Goal: Task Accomplishment & Management: Manage account settings

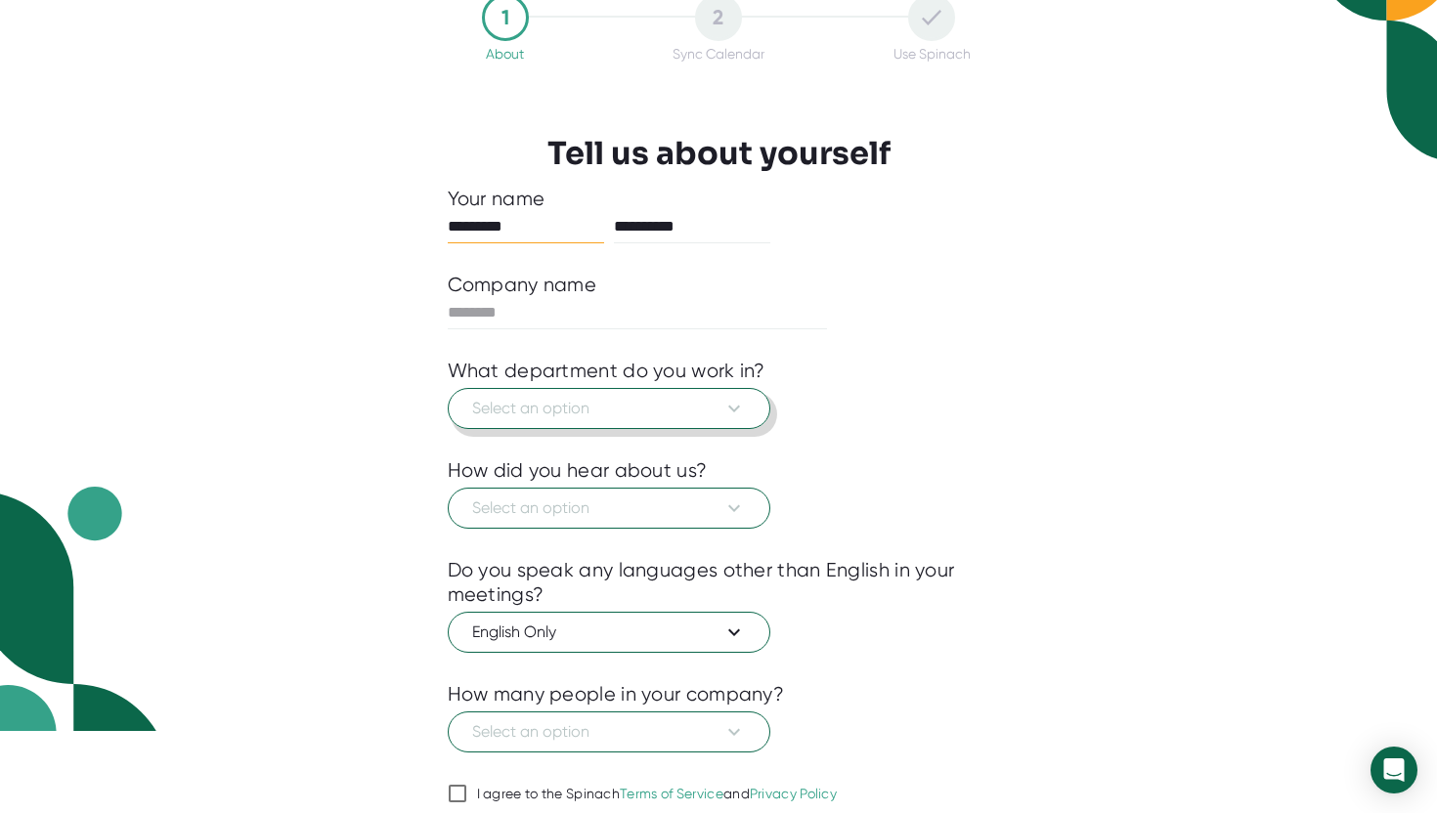
scroll to position [84, 0]
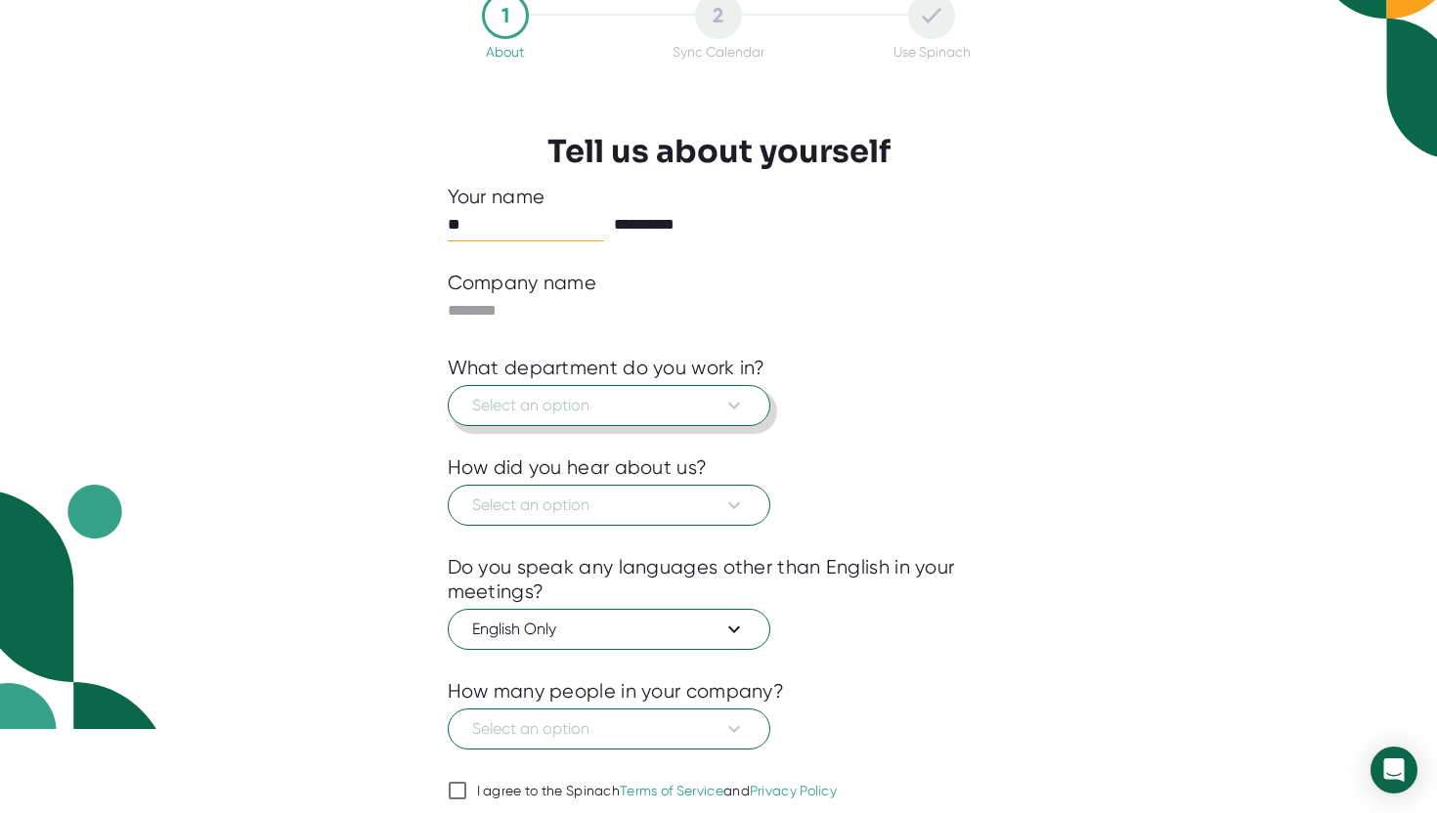
type input "*"
type input "*****"
click at [644, 232] on input "**********" at bounding box center [692, 224] width 156 height 31
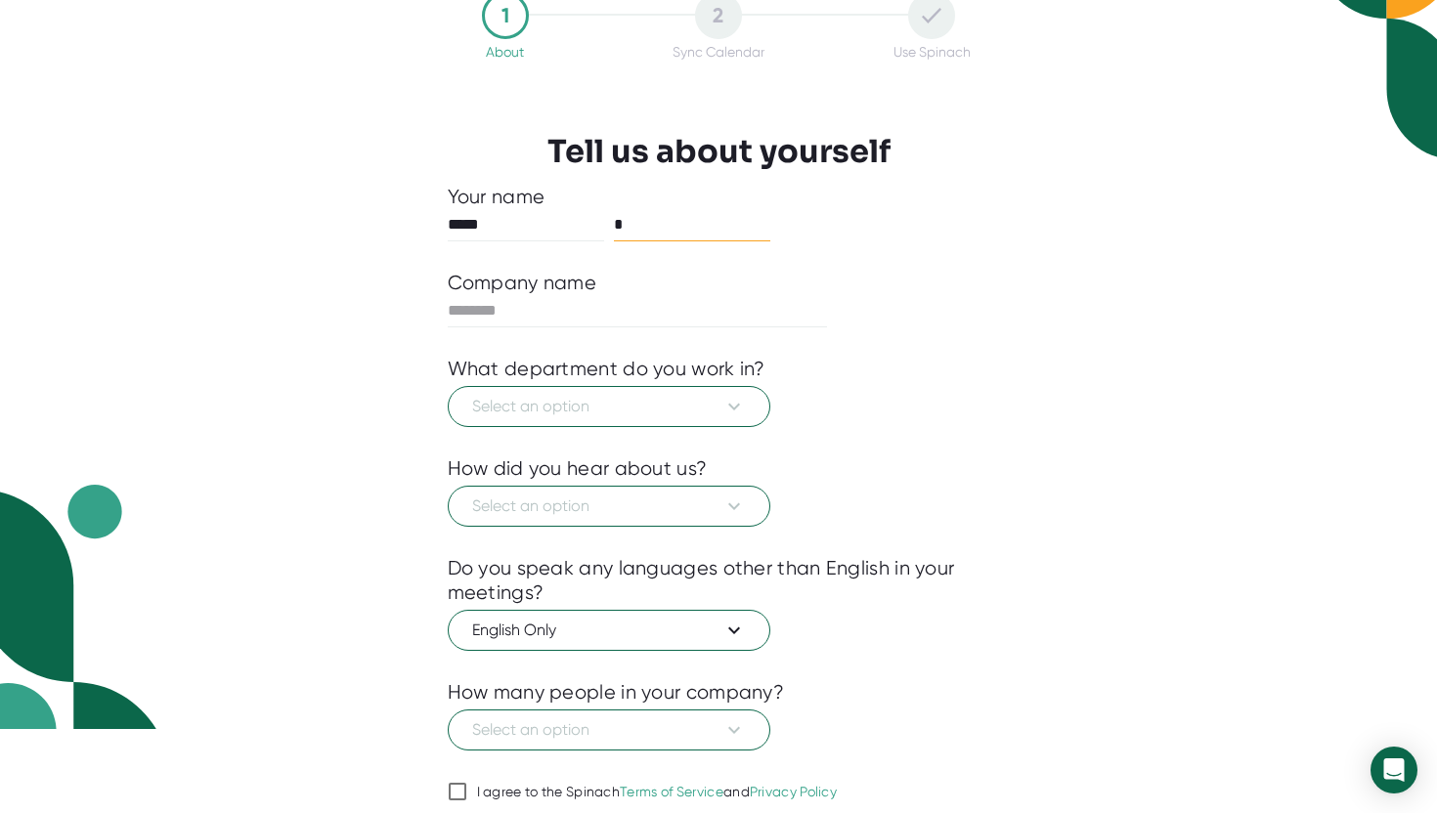
scroll to position [159, 0]
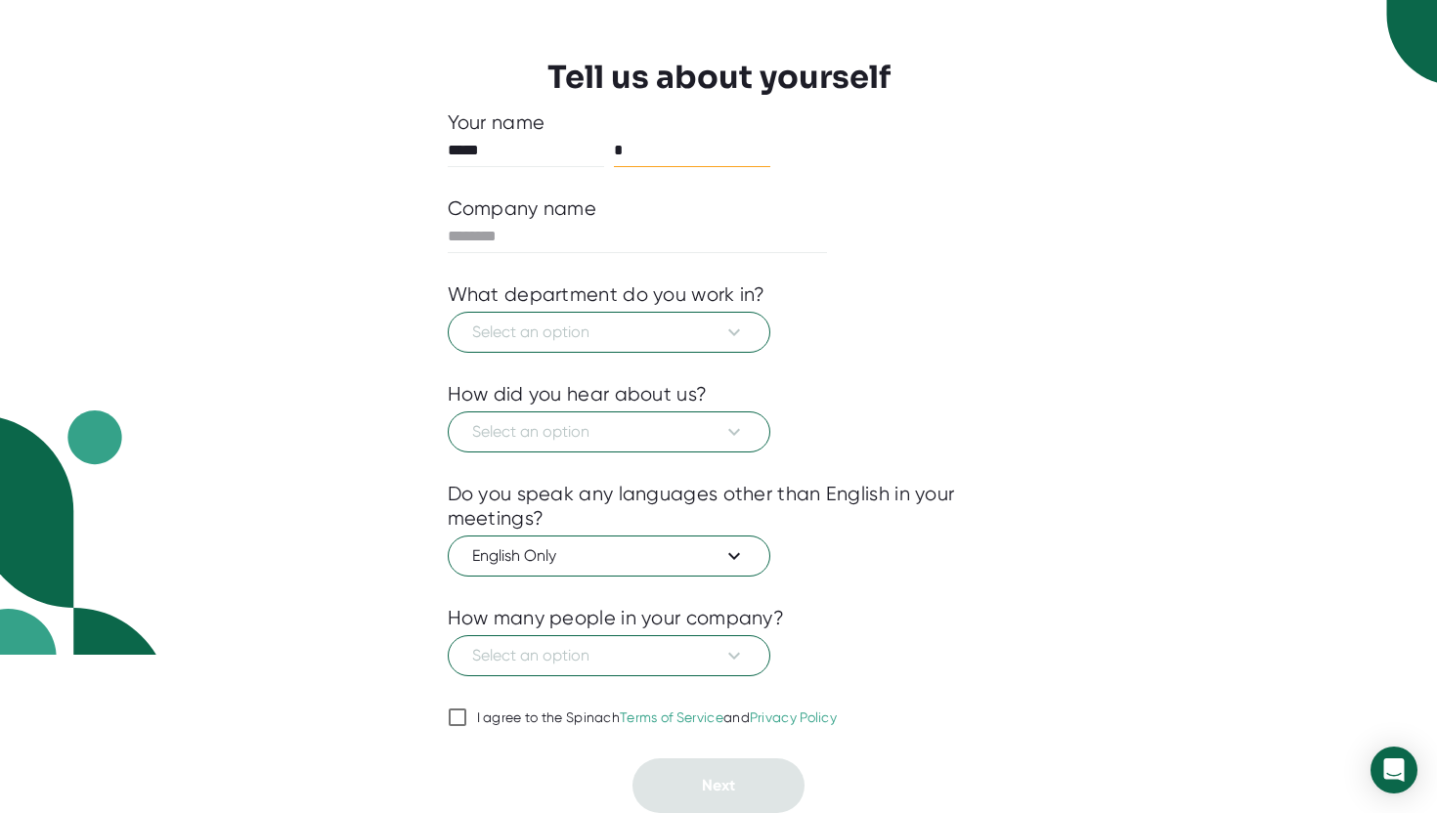
type input "*"
click at [459, 717] on input "I agree to the Spinach Terms of Service and Privacy Policy" at bounding box center [458, 717] width 20 height 23
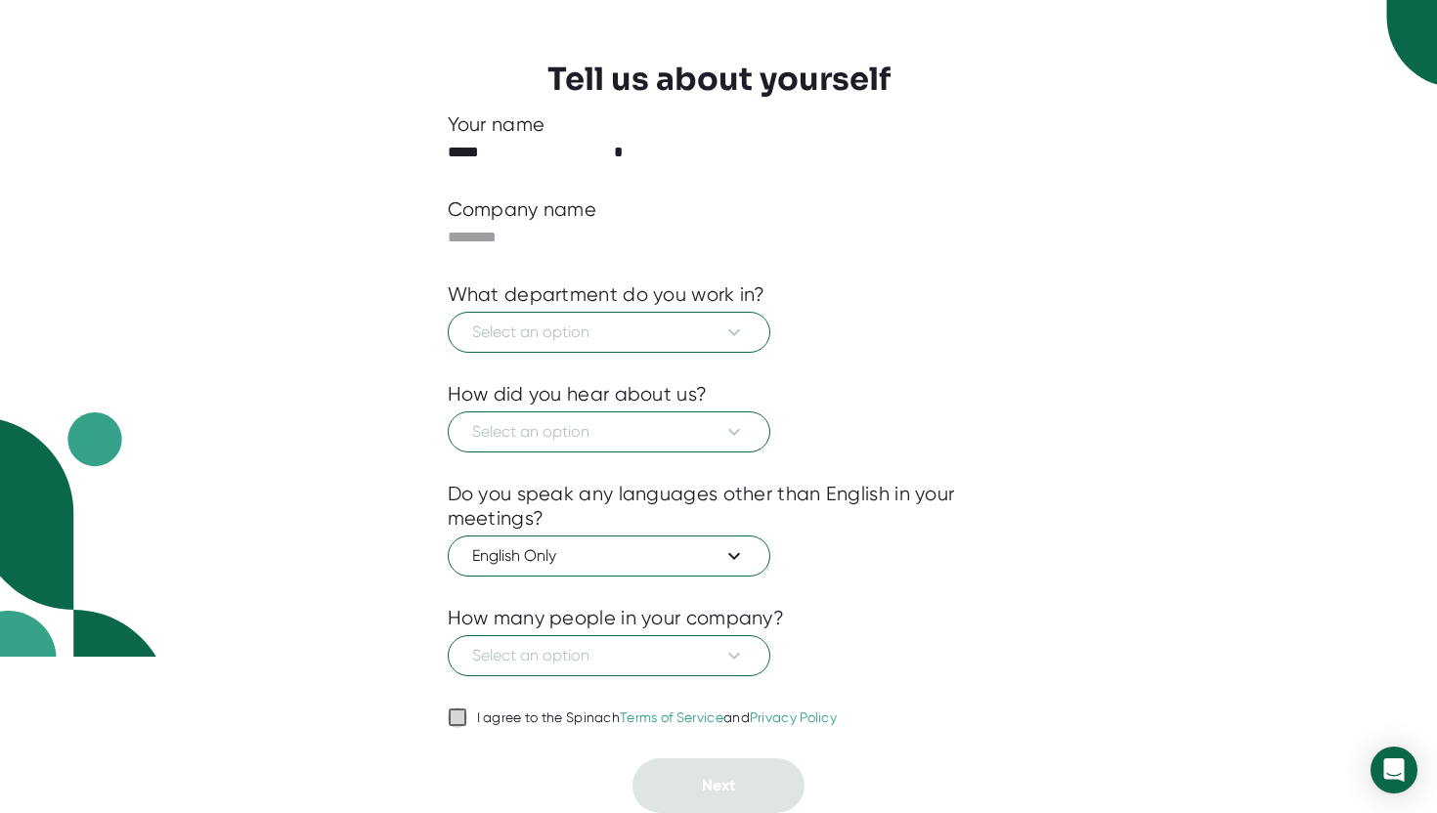
checkbox input "true"
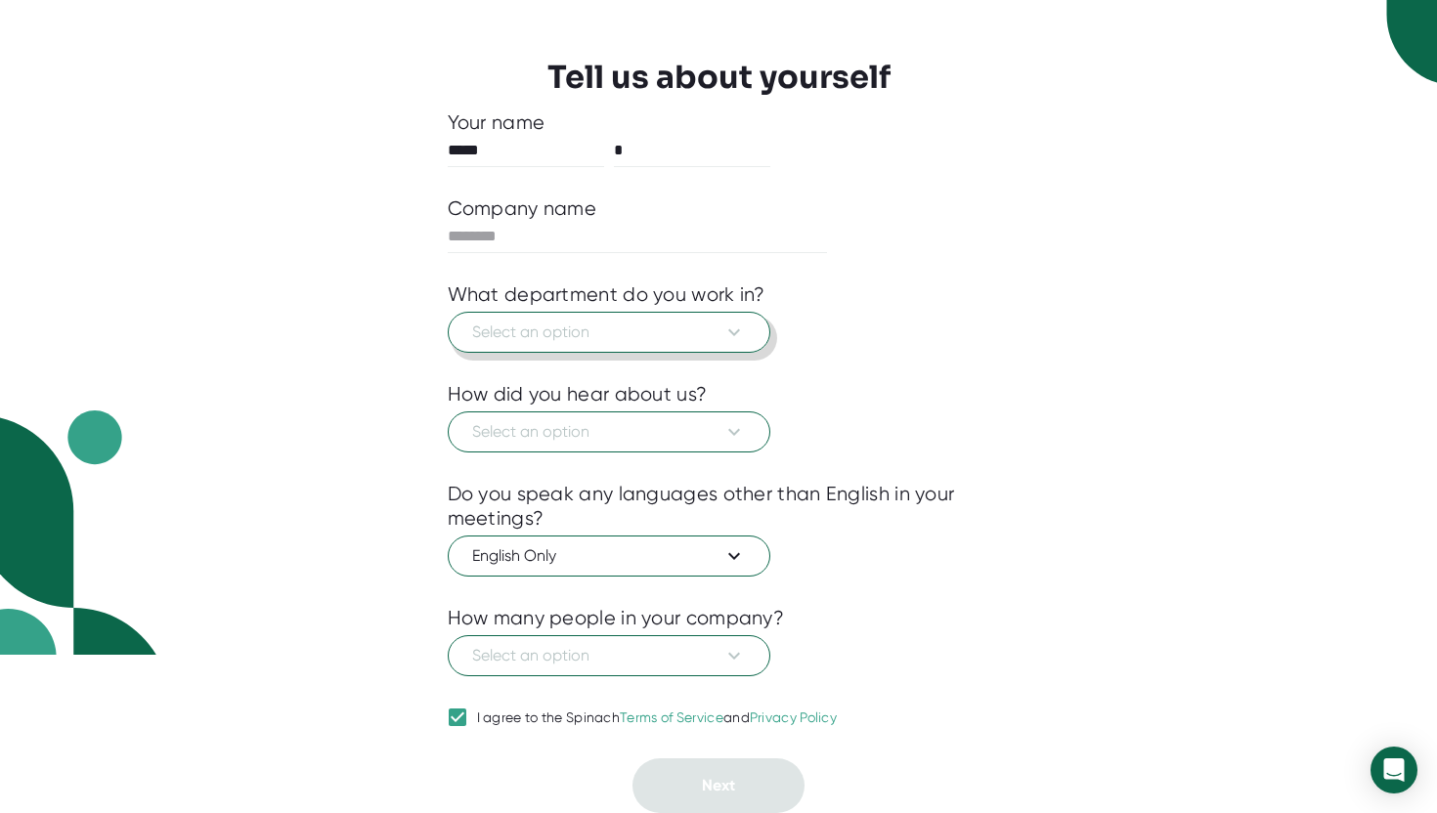
click at [572, 341] on span "Select an option" at bounding box center [609, 332] width 274 height 23
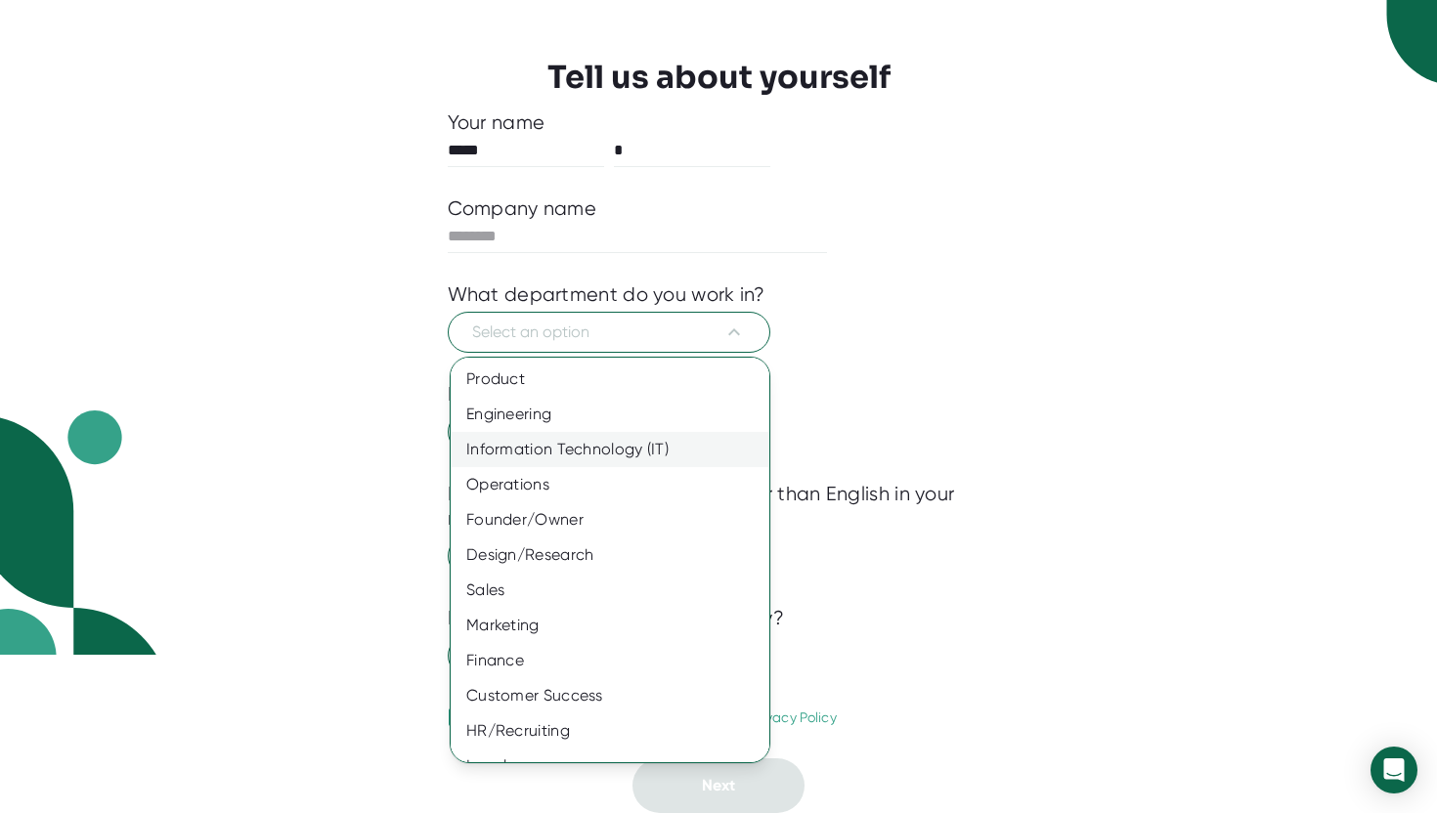
click at [546, 446] on div "Information Technology (IT)" at bounding box center [610, 449] width 319 height 35
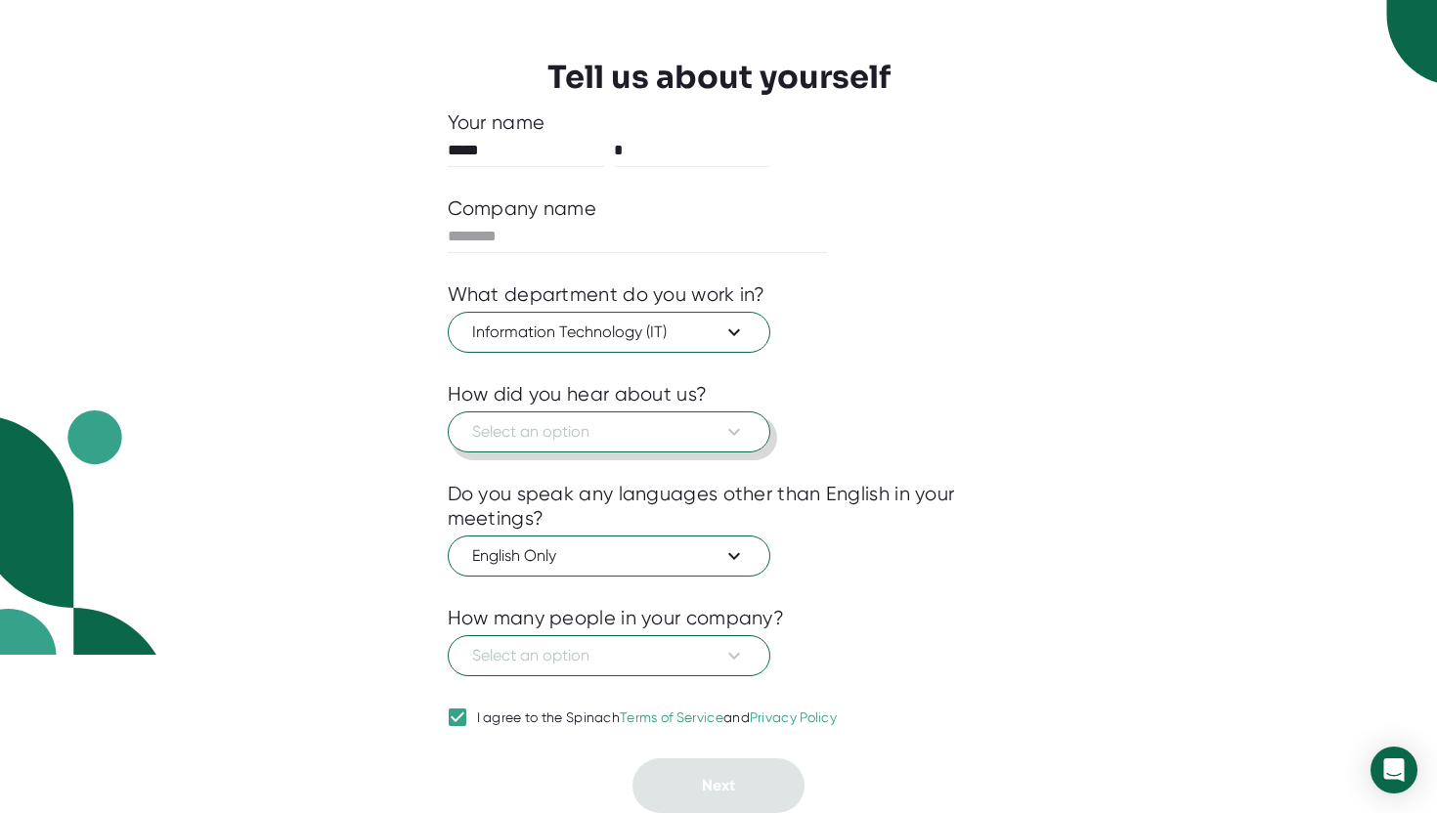
click at [546, 435] on span "Select an option" at bounding box center [609, 431] width 274 height 23
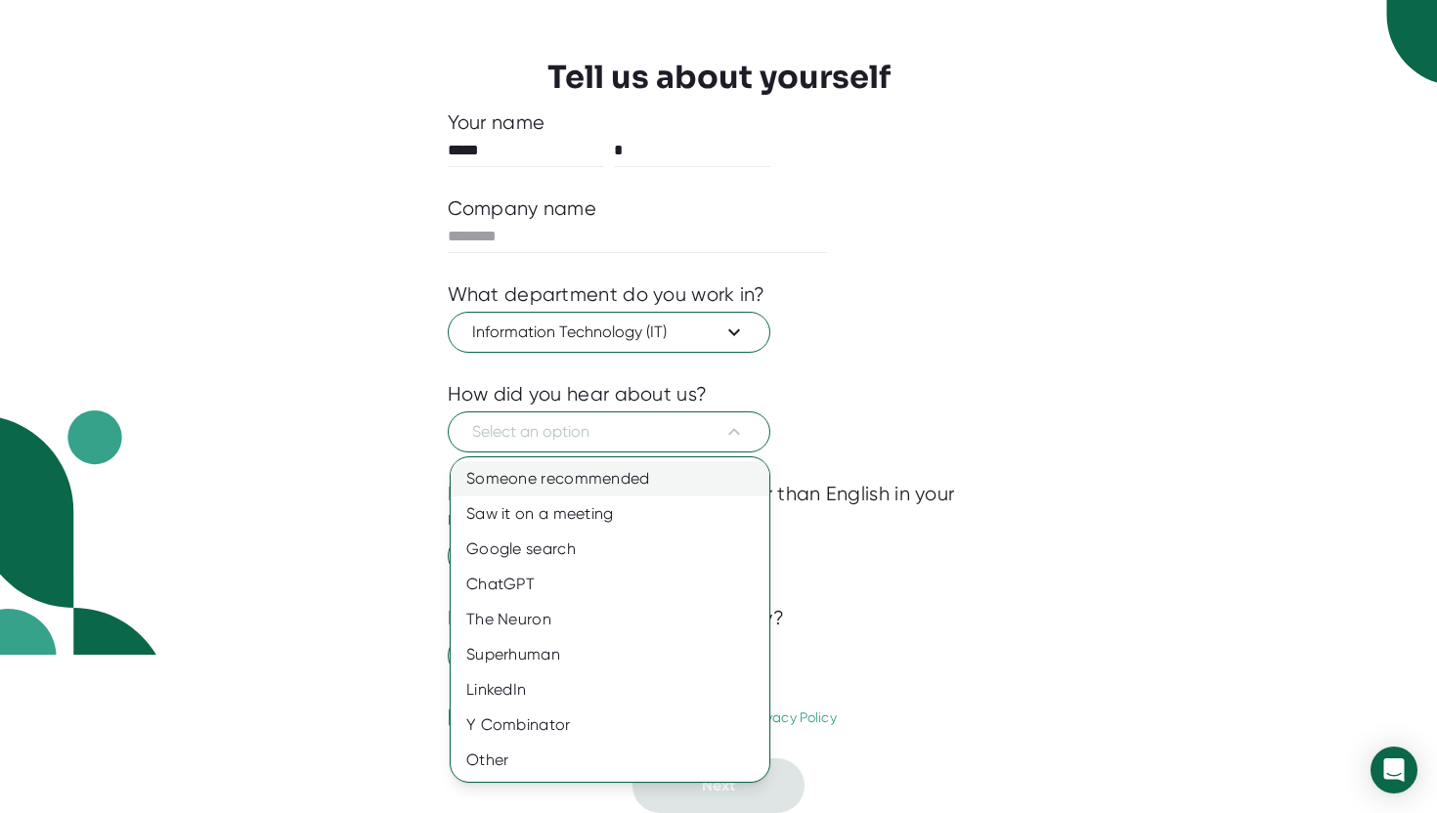
click at [539, 473] on div "Someone recommended" at bounding box center [610, 478] width 319 height 35
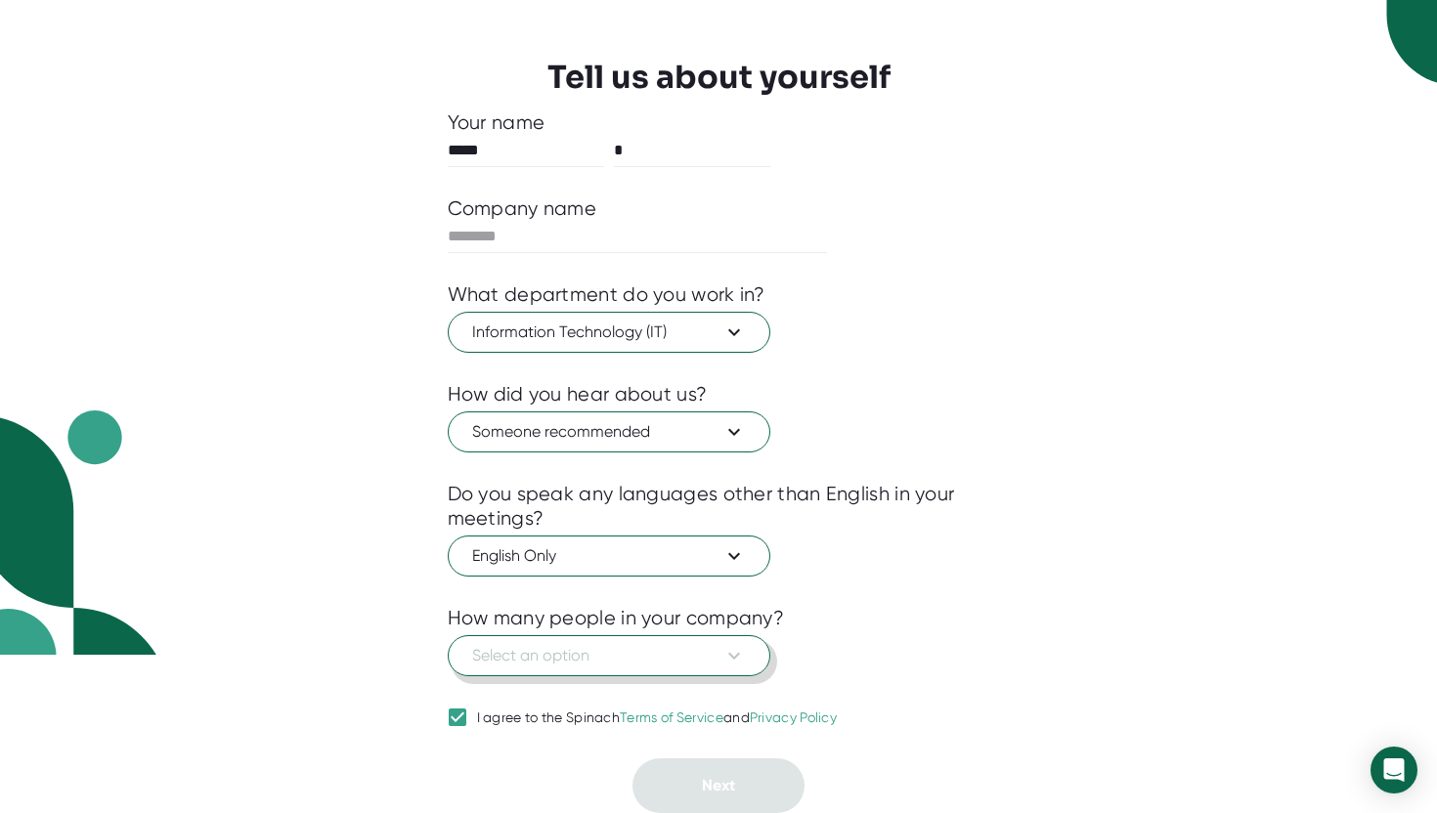
click at [520, 639] on button "Select an option" at bounding box center [609, 655] width 323 height 41
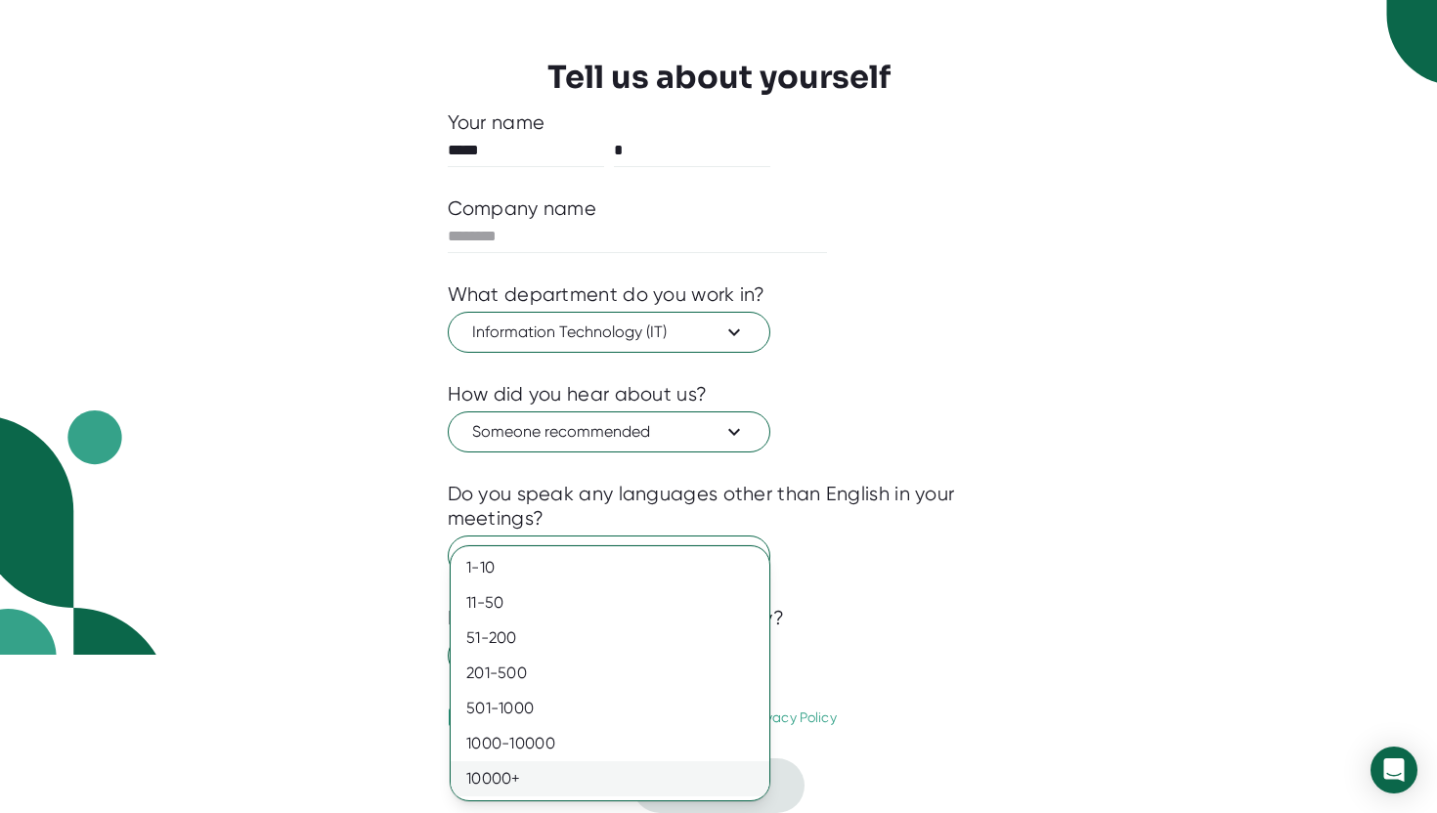
click at [516, 772] on div "10000+" at bounding box center [610, 779] width 319 height 35
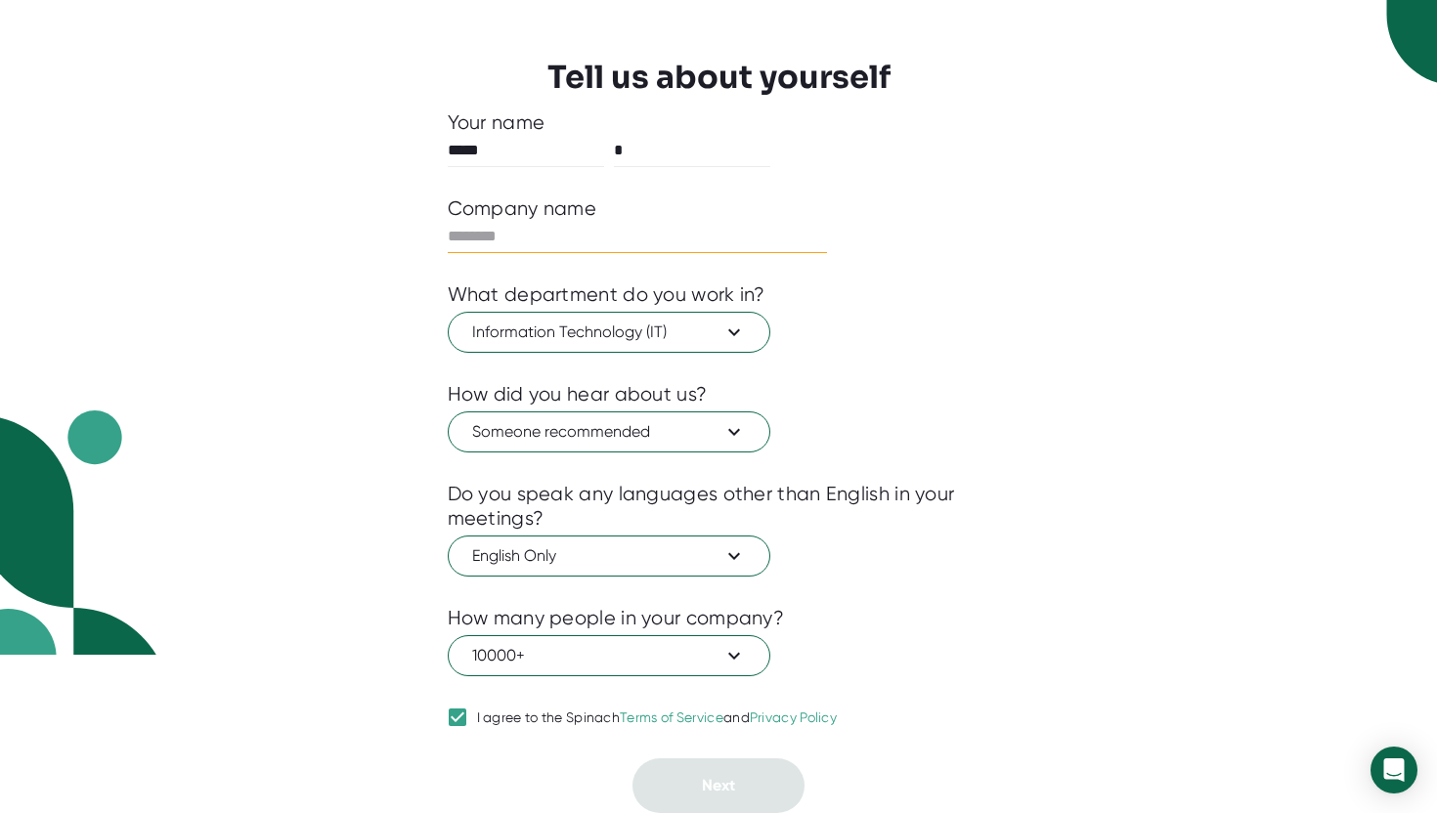
click at [518, 240] on input "text" at bounding box center [638, 236] width 380 height 31
type input "*******"
click at [671, 785] on button "Next" at bounding box center [719, 786] width 172 height 55
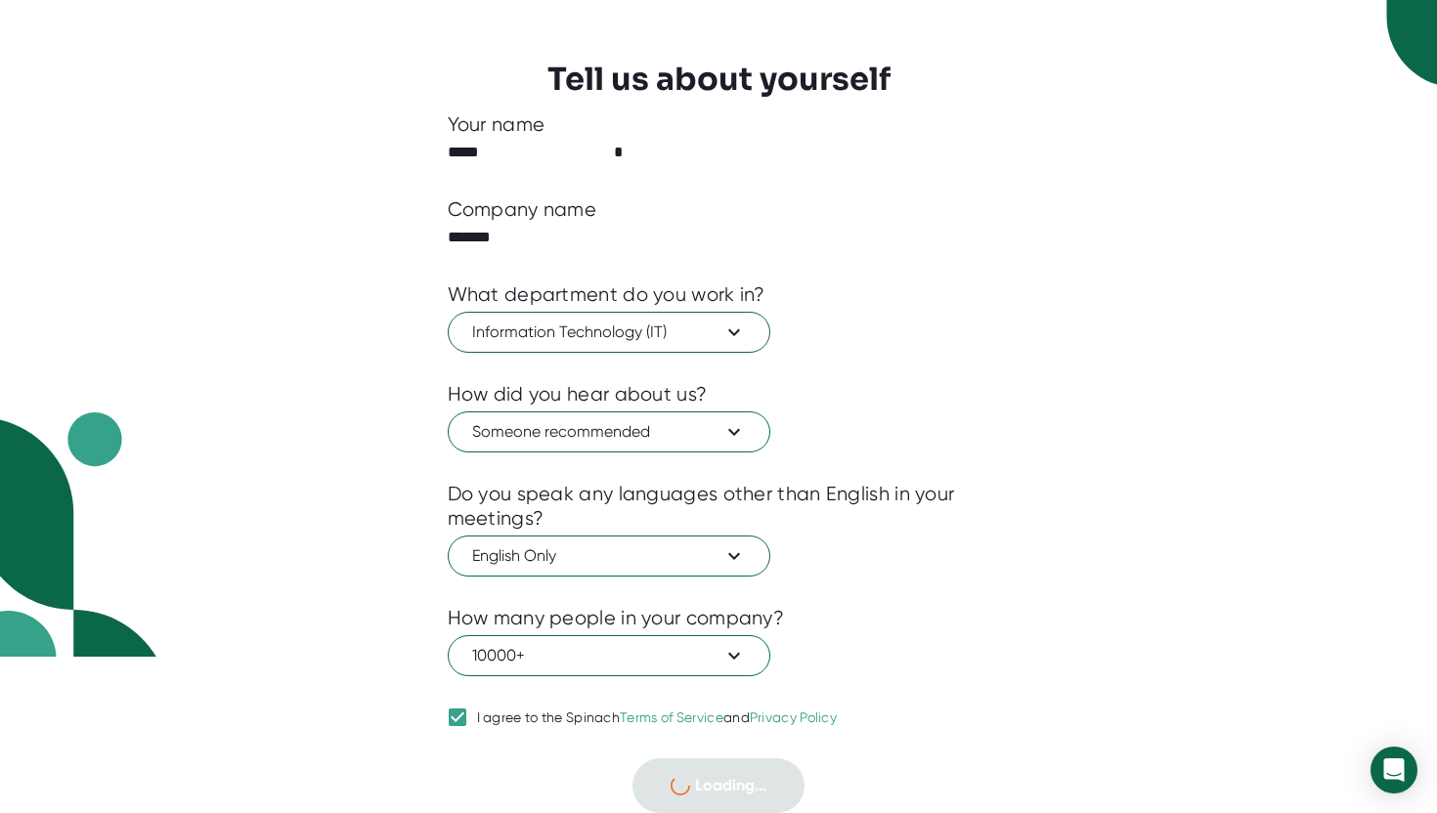
scroll to position [0, 0]
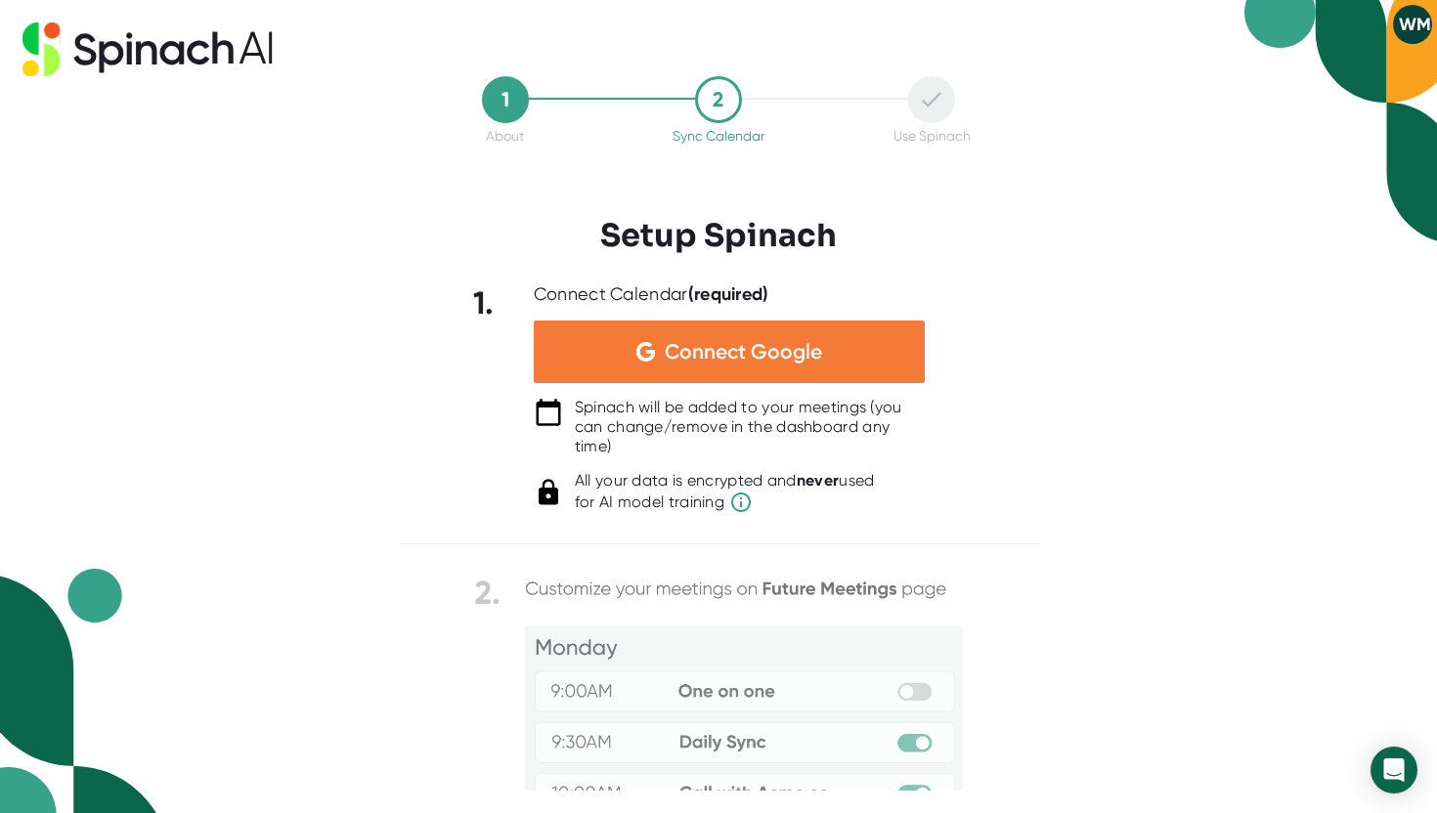
click at [650, 364] on div "Connect Google" at bounding box center [729, 352] width 391 height 63
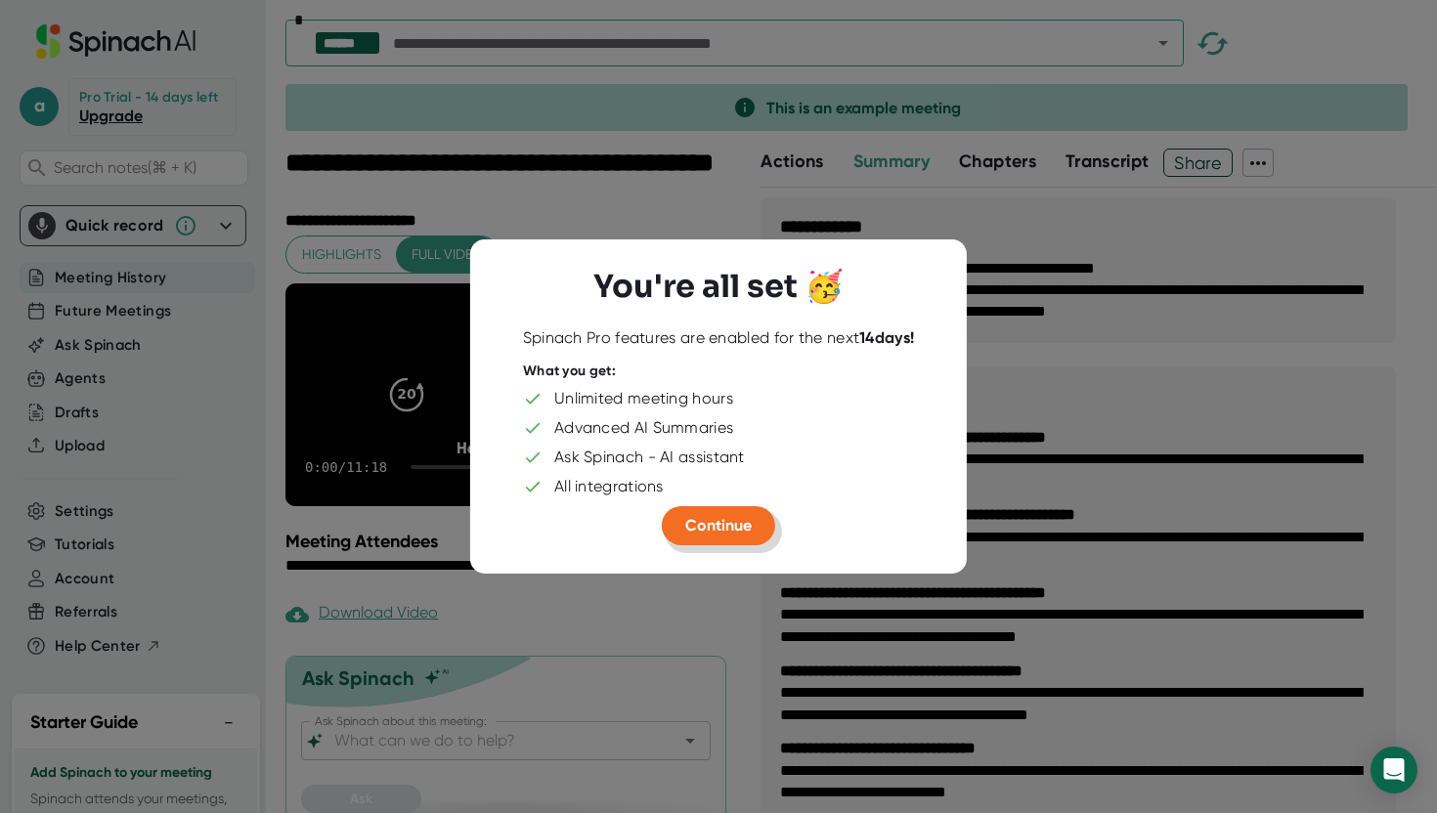
click at [718, 541] on button "Continue" at bounding box center [718, 525] width 113 height 39
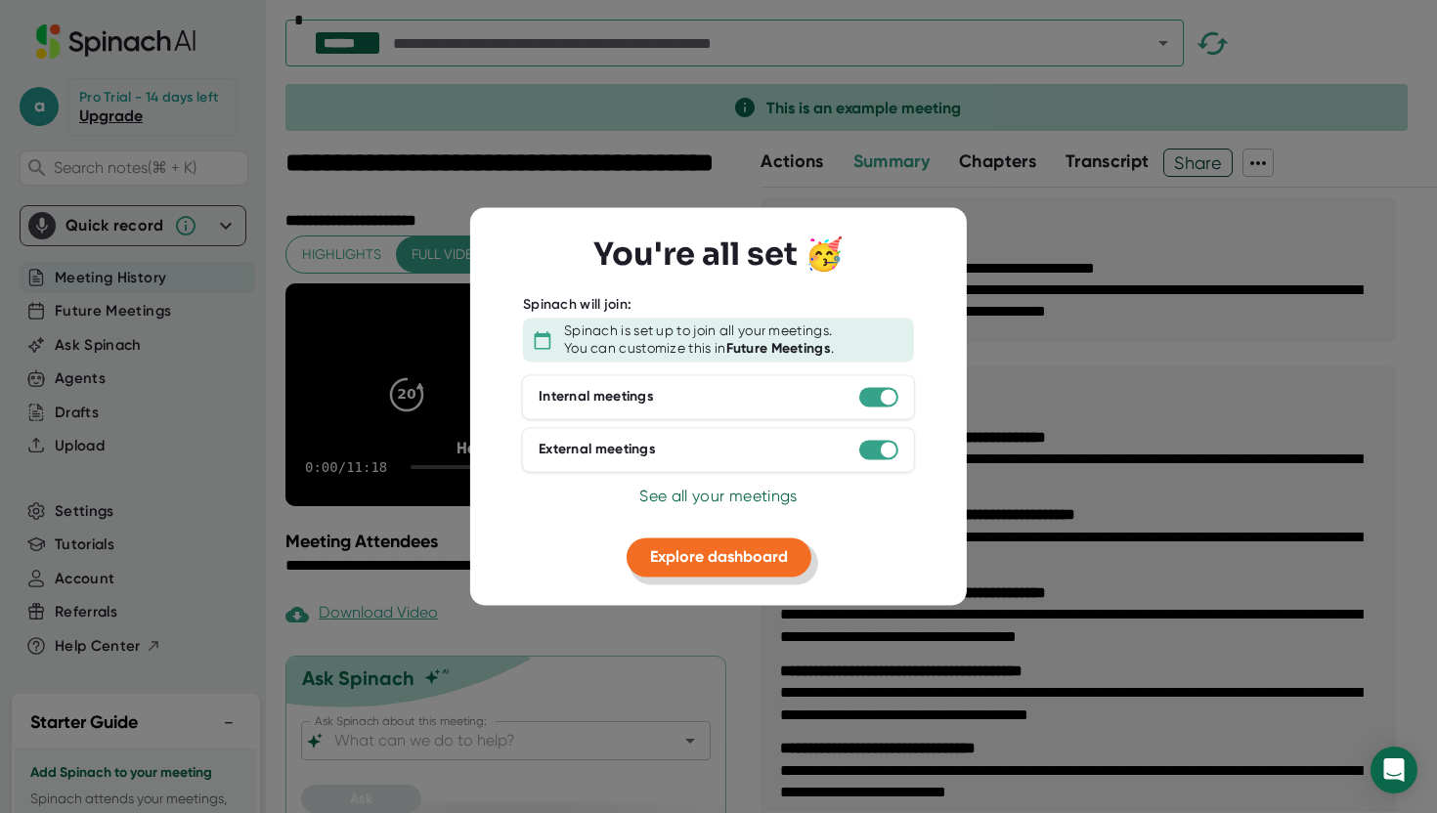
click at [712, 556] on span "Explore dashboard" at bounding box center [719, 556] width 138 height 19
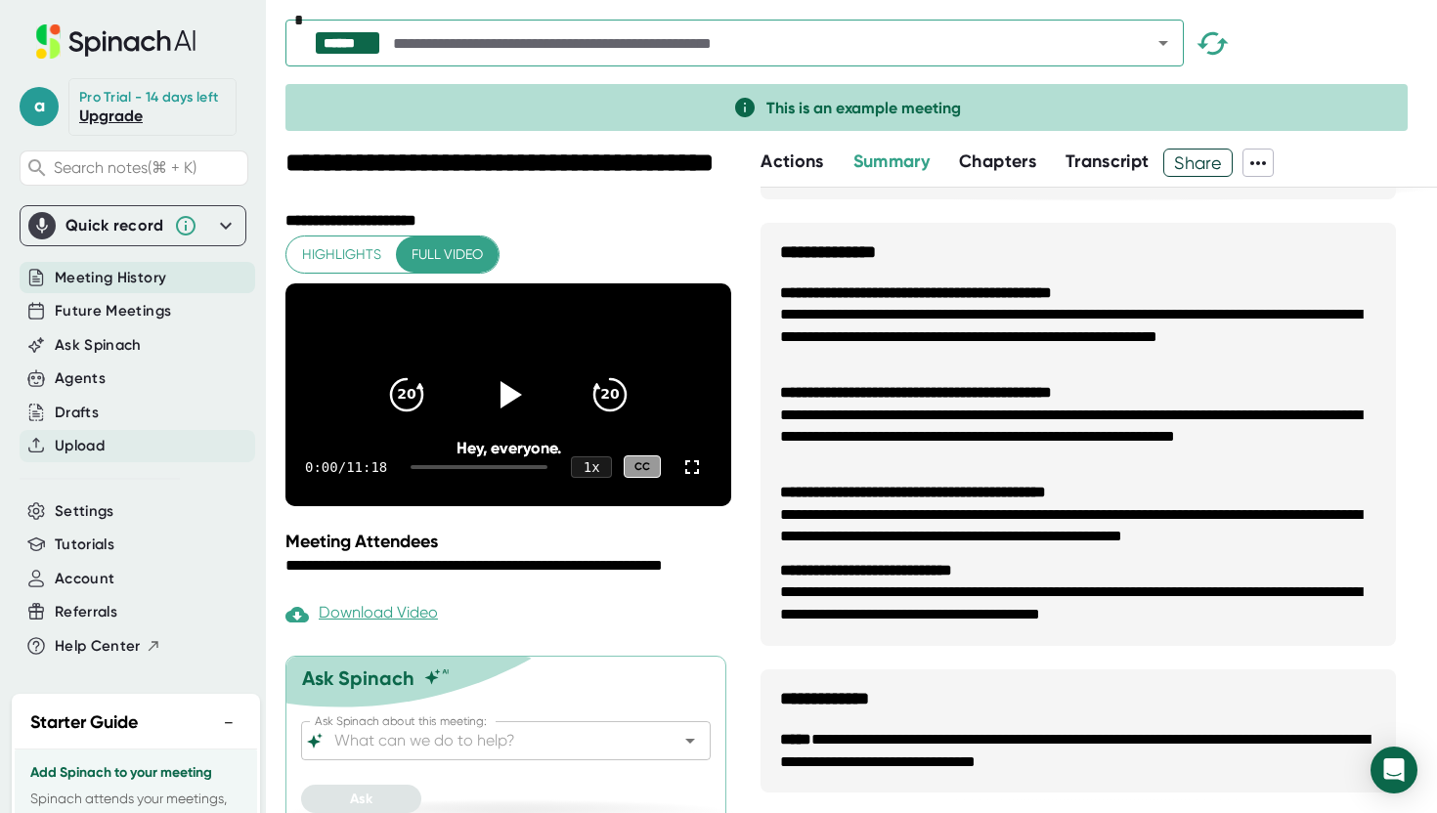
click at [93, 450] on span "Upload" at bounding box center [80, 446] width 50 height 22
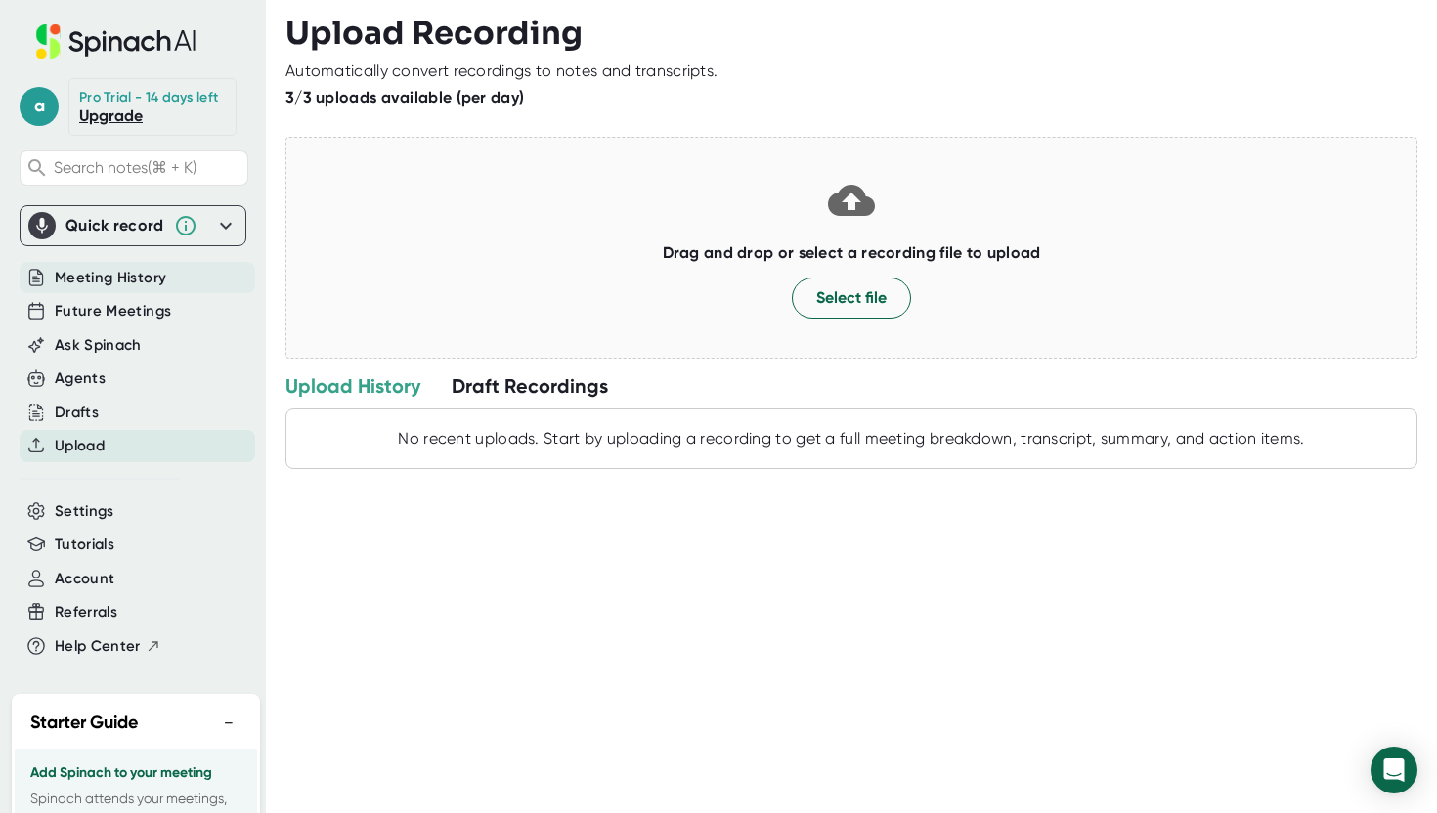
click at [200, 289] on div "Meeting History" at bounding box center [138, 278] width 236 height 32
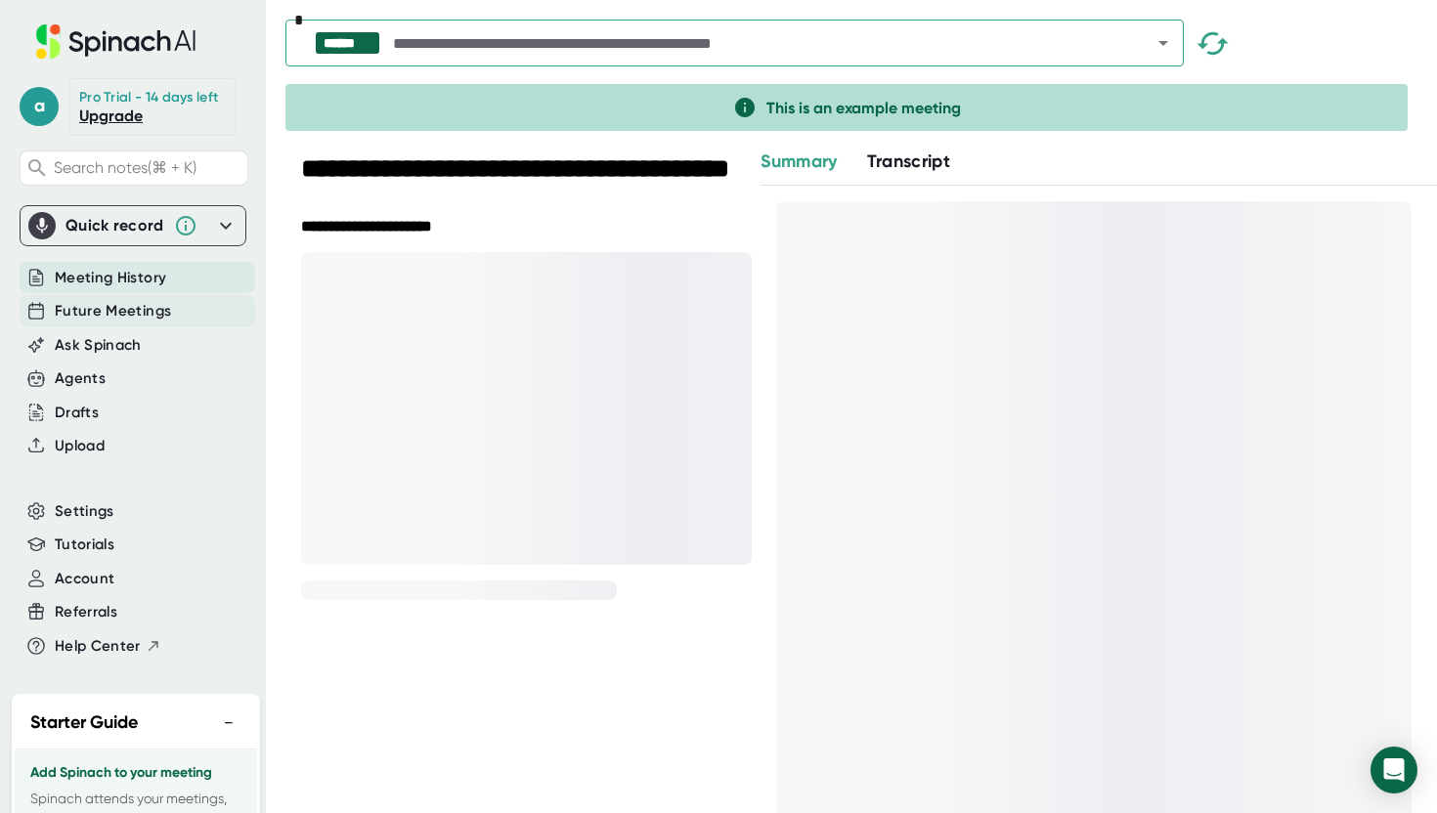
click at [168, 322] on span "Future Meetings" at bounding box center [113, 311] width 116 height 22
